Goal: Information Seeking & Learning: Learn about a topic

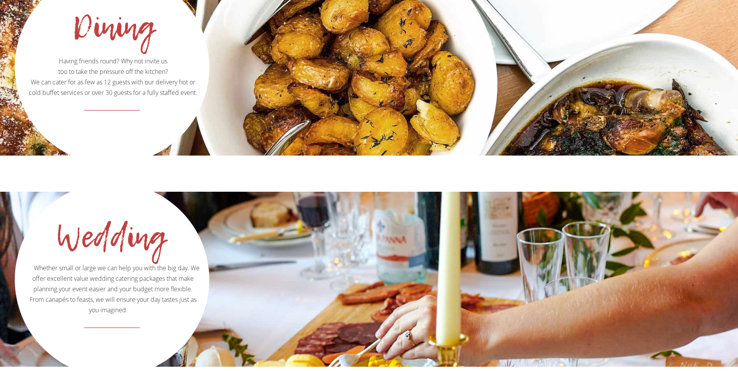
scroll to position [1089, 0]
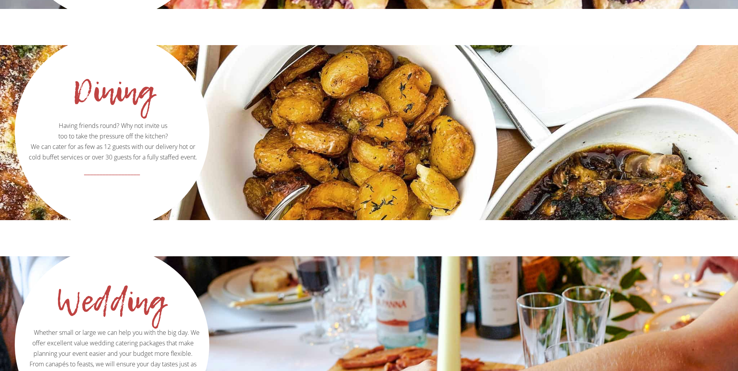
click at [182, 77] on p "Having friends round? Why not invite us too to take the pressure off the kitche…" at bounding box center [112, 99] width 192 height 127
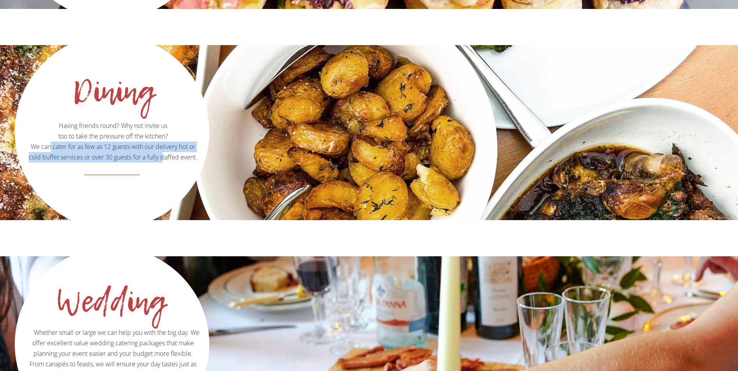
drag, startPoint x: 70, startPoint y: 124, endPoint x: 164, endPoint y: 138, distance: 95.3
click at [164, 138] on p "Having friends round? Why not invite us too to take the pressure off the kitche…" at bounding box center [112, 99] width 192 height 127
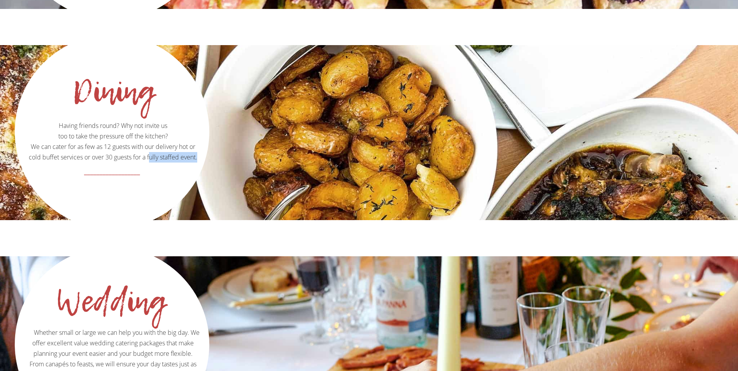
drag, startPoint x: 148, startPoint y: 129, endPoint x: 222, endPoint y: 136, distance: 73.8
click at [222, 136] on div "Dining Having friends round? Why not invite us too to take the pressure off the…" at bounding box center [369, 132] width 738 height 175
drag, startPoint x: 222, startPoint y: 136, endPoint x: 196, endPoint y: 132, distance: 26.0
click at [196, 132] on p "Having friends round? Why not invite us too to take the pressure off the kitche…" at bounding box center [112, 99] width 192 height 127
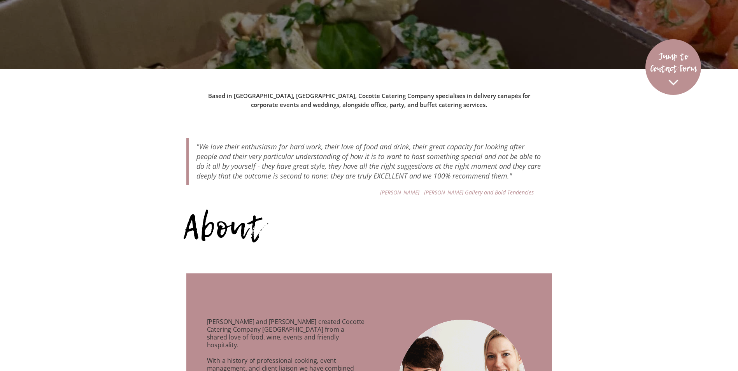
scroll to position [0, 0]
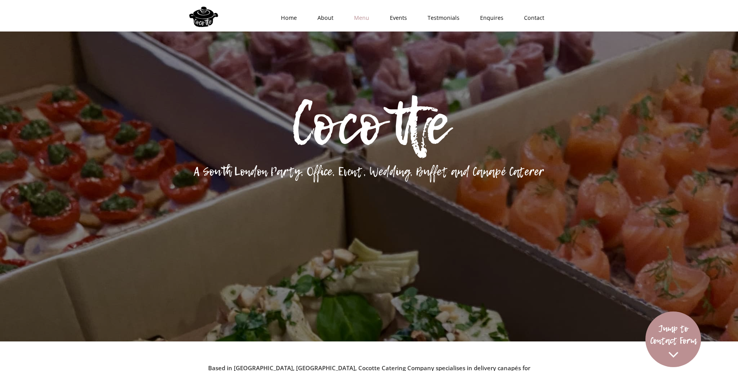
click at [372, 16] on link "Menu" at bounding box center [359, 17] width 36 height 23
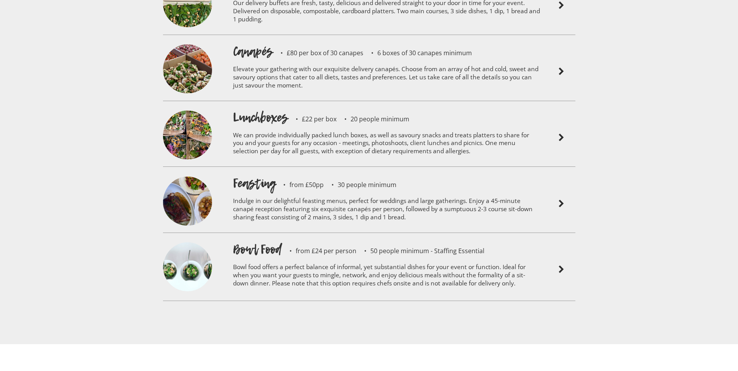
scroll to position [1902, 0]
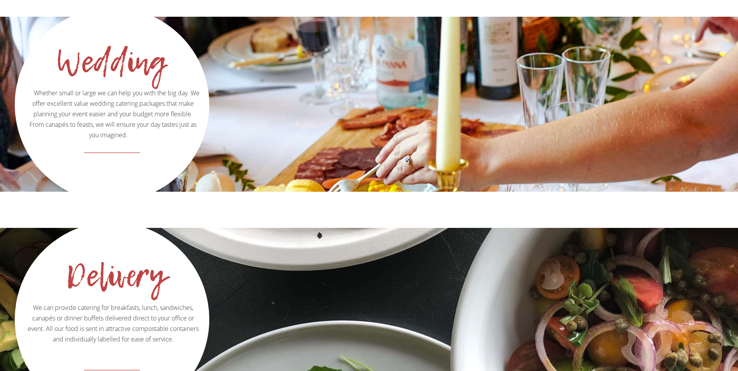
scroll to position [1478, 0]
